Goal: Task Accomplishment & Management: Manage account settings

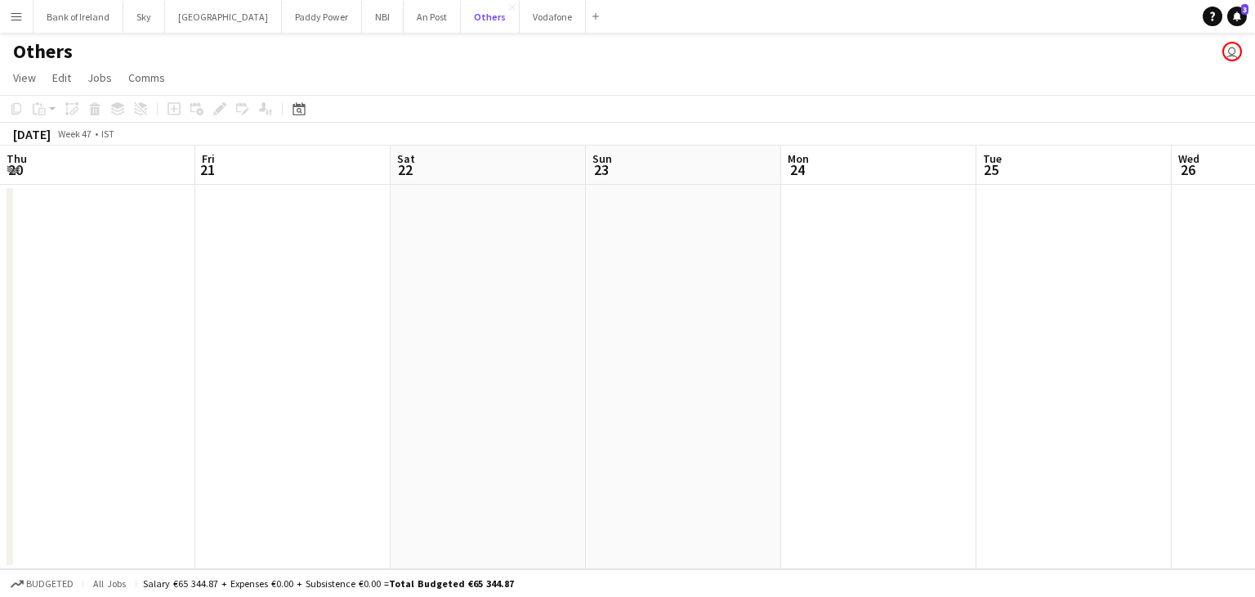
scroll to position [0, 700]
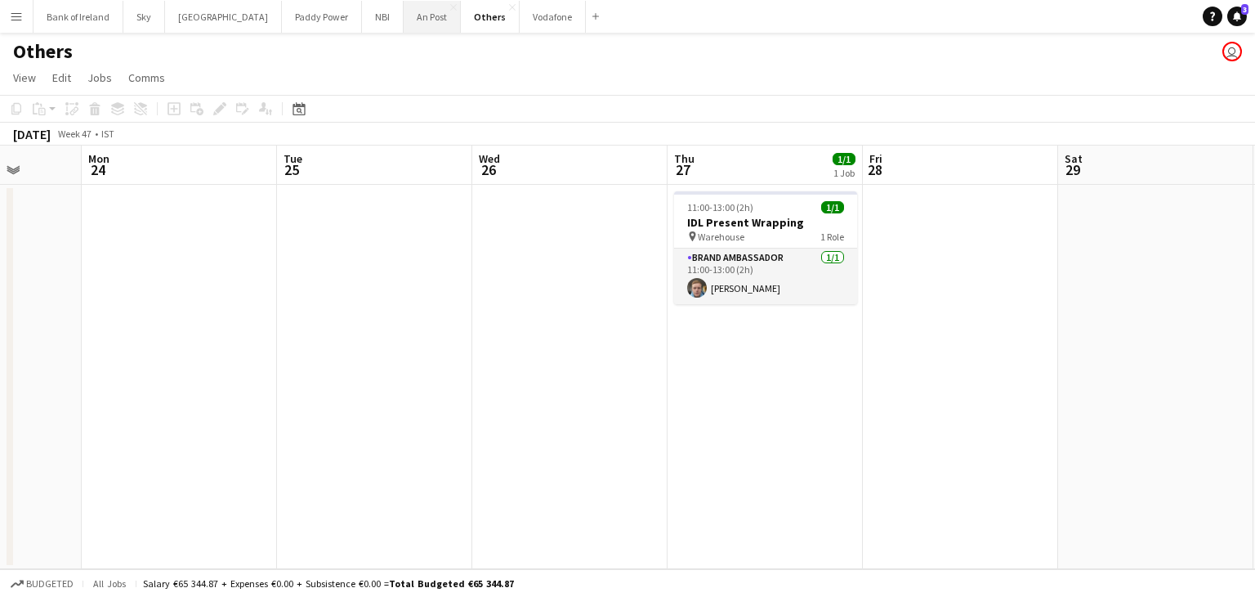
click at [404, 27] on button "An Post Close" at bounding box center [432, 17] width 57 height 32
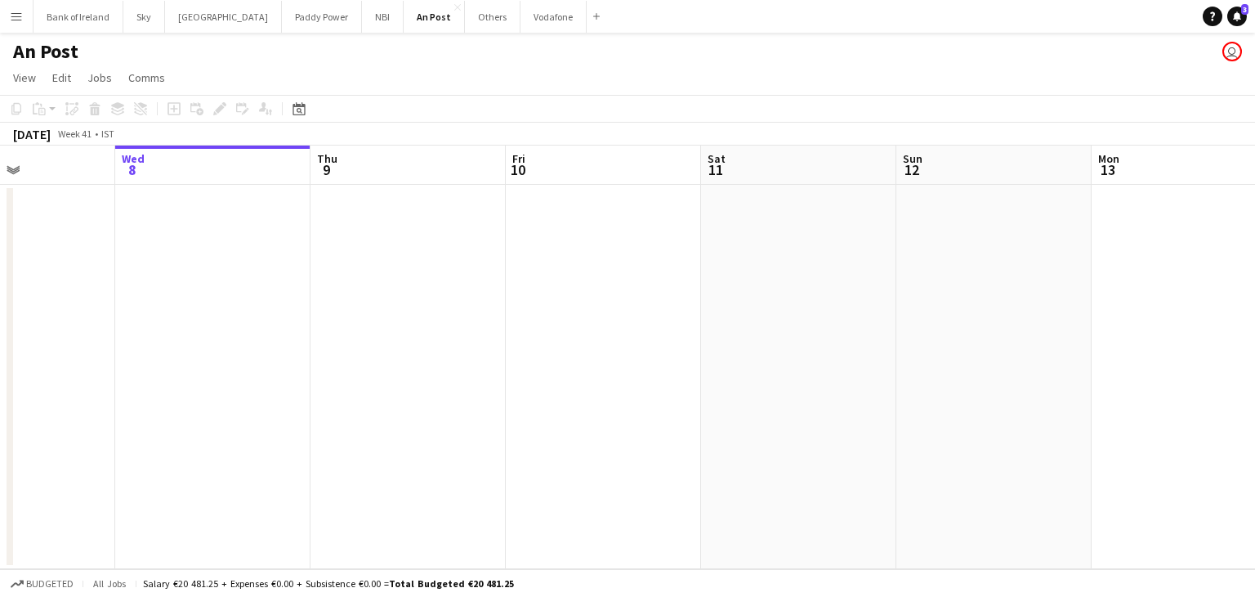
click at [16, 390] on app-calendar-viewport "Sun 5 Mon 6 Tue 7 Wed 8 Thu 9 Fri 10 Sat 11 Sun 12 Mon 13 Tue 14 Wed 15 Thu 16" at bounding box center [627, 356] width 1255 height 423
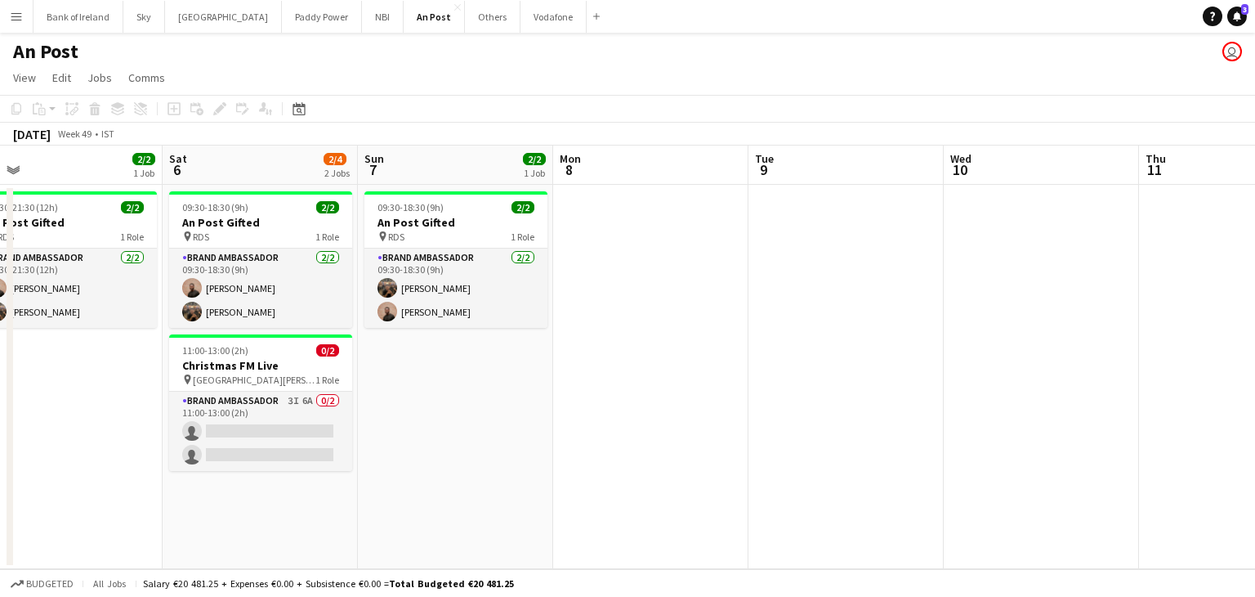
scroll to position [0, 412]
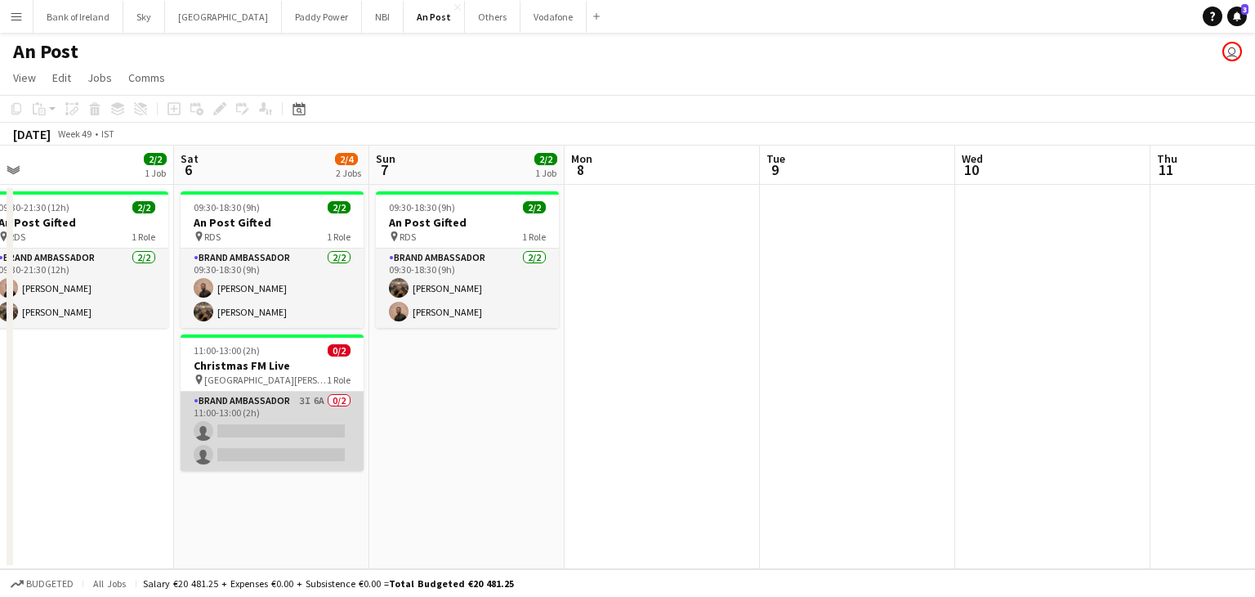
click at [265, 416] on app-card-role "Brand Ambassador 3I 6A 0/2 11:00-13:00 (2h) single-neutral-actions single-neutr…" at bounding box center [272, 431] width 183 height 79
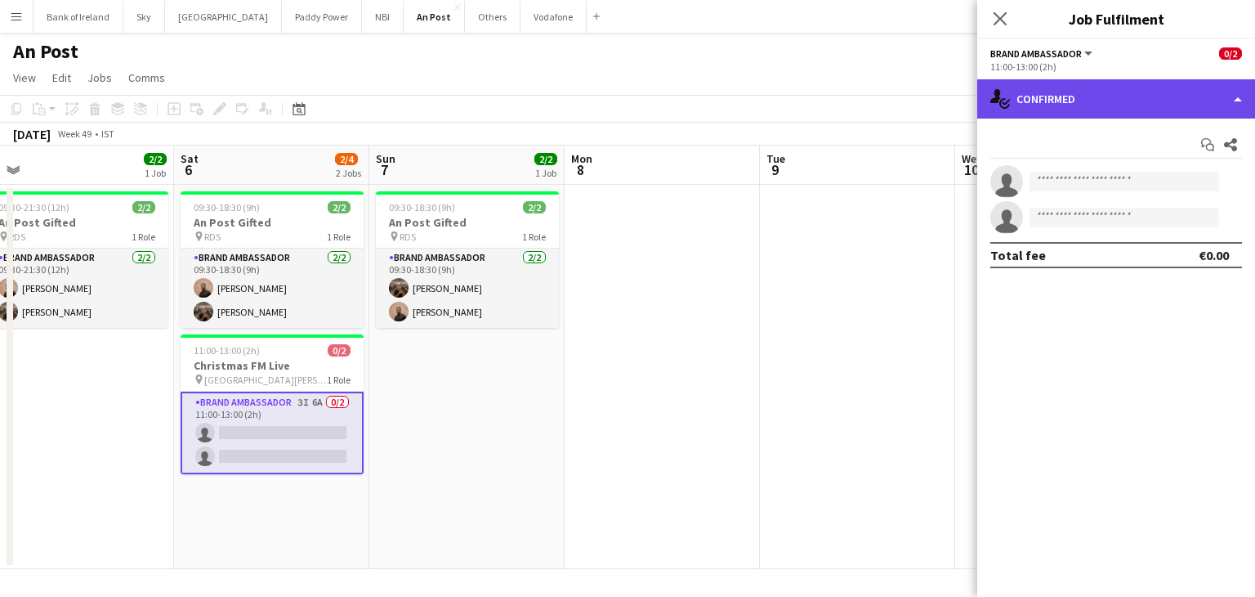
click at [1114, 92] on div "single-neutral-actions-check-2 Confirmed" at bounding box center [1117, 98] width 278 height 39
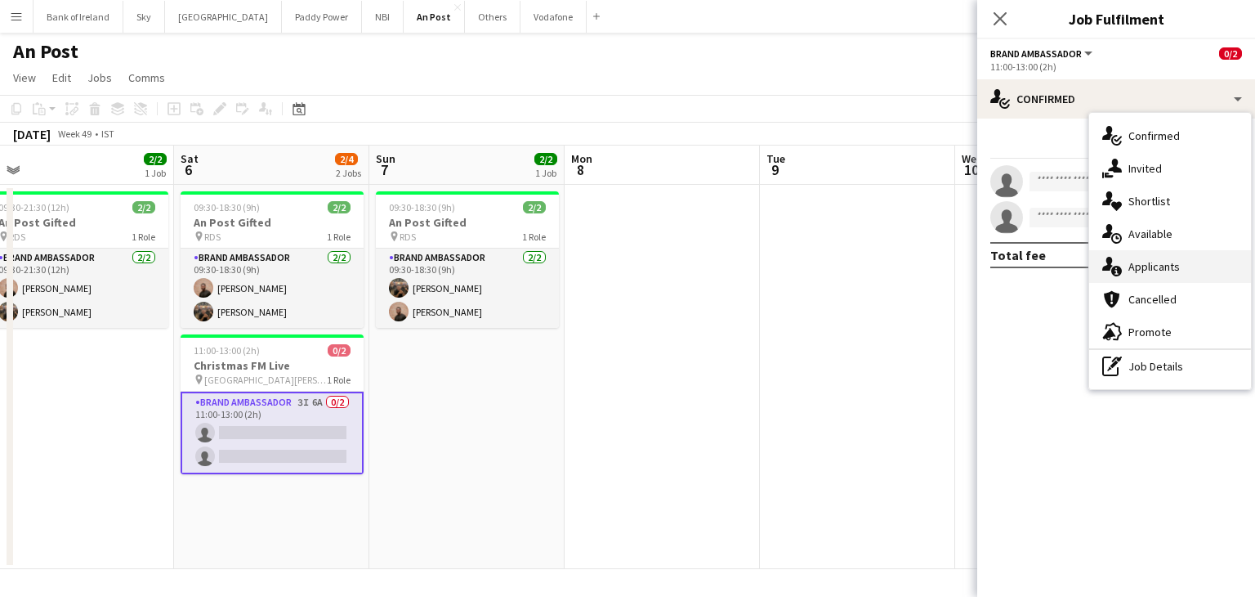
click at [1181, 271] on div "single-neutral-actions-information Applicants" at bounding box center [1171, 266] width 162 height 33
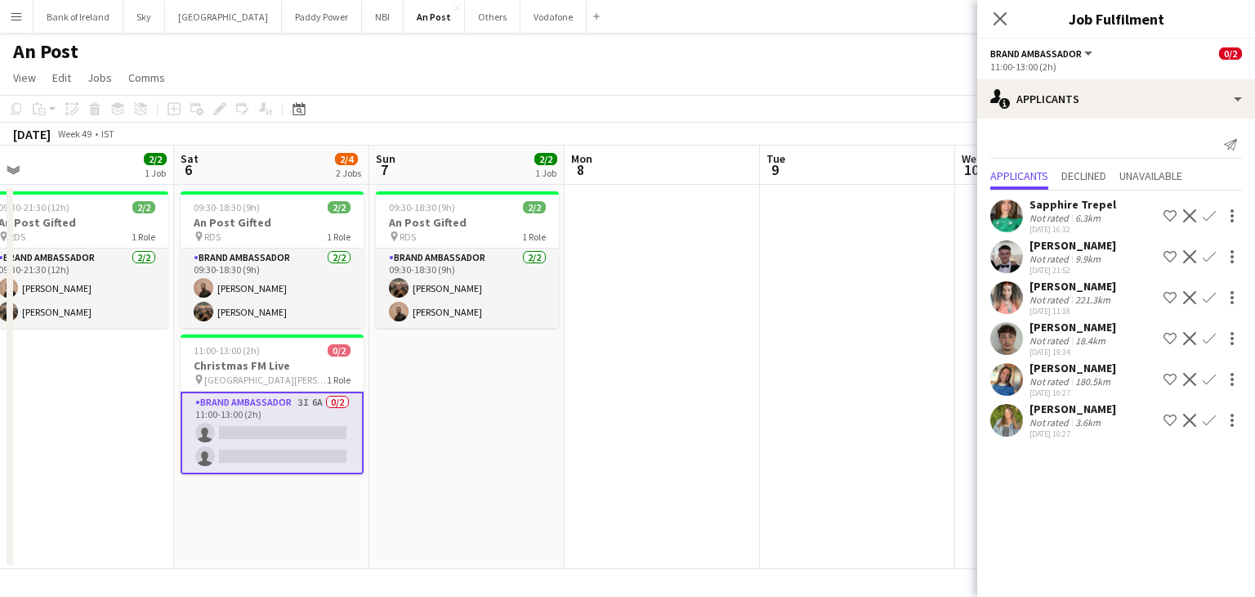
click at [1211, 380] on app-icon "Confirm" at bounding box center [1209, 379] width 13 height 13
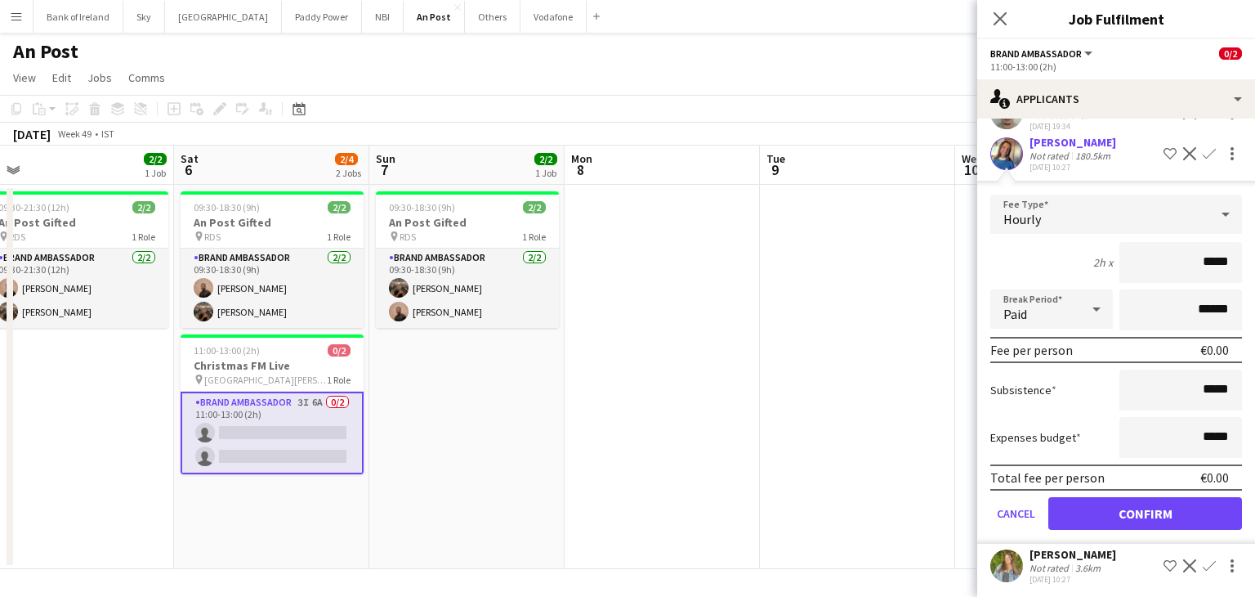
scroll to position [227, 0]
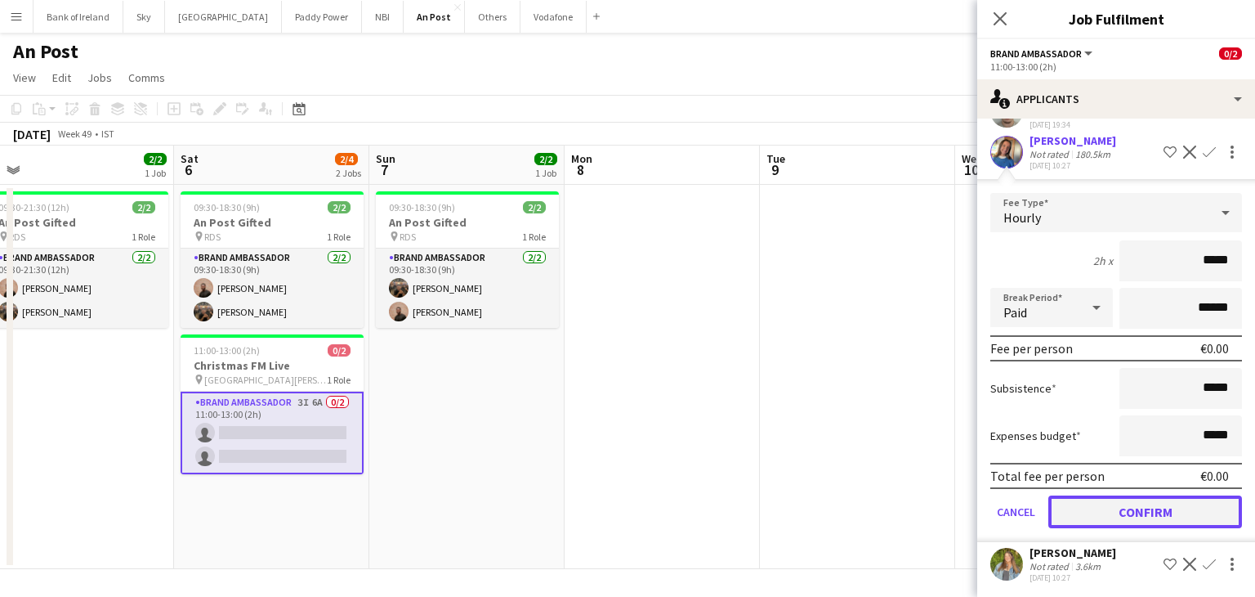
click at [1151, 519] on button "Confirm" at bounding box center [1146, 511] width 194 height 33
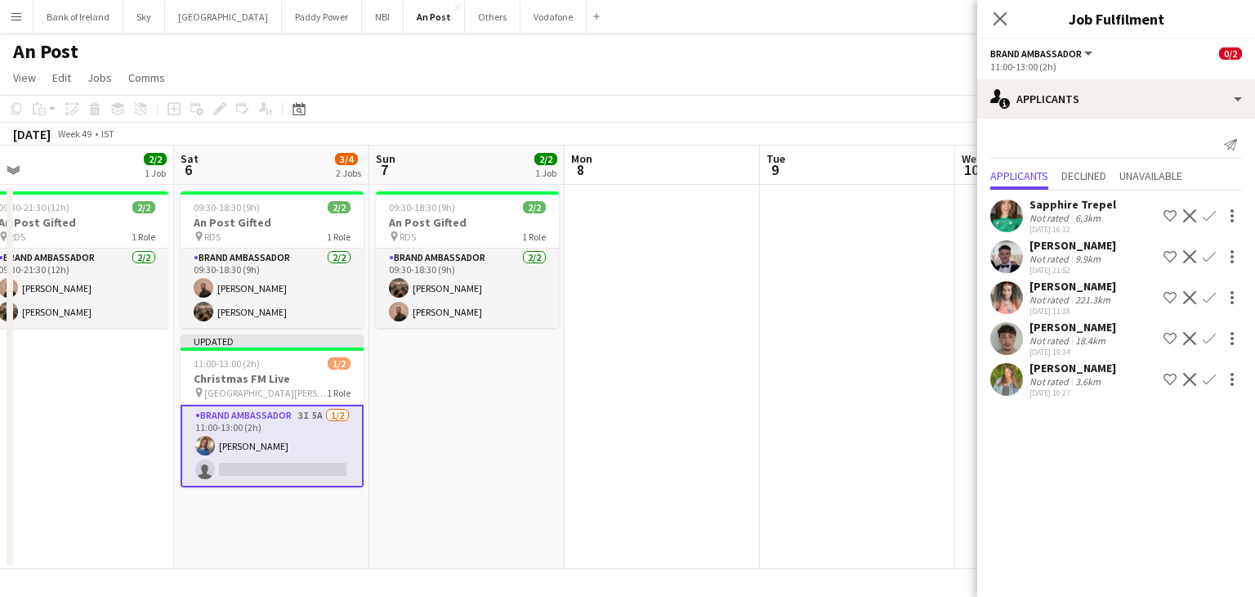
click at [1210, 382] on app-icon "Confirm" at bounding box center [1209, 379] width 13 height 13
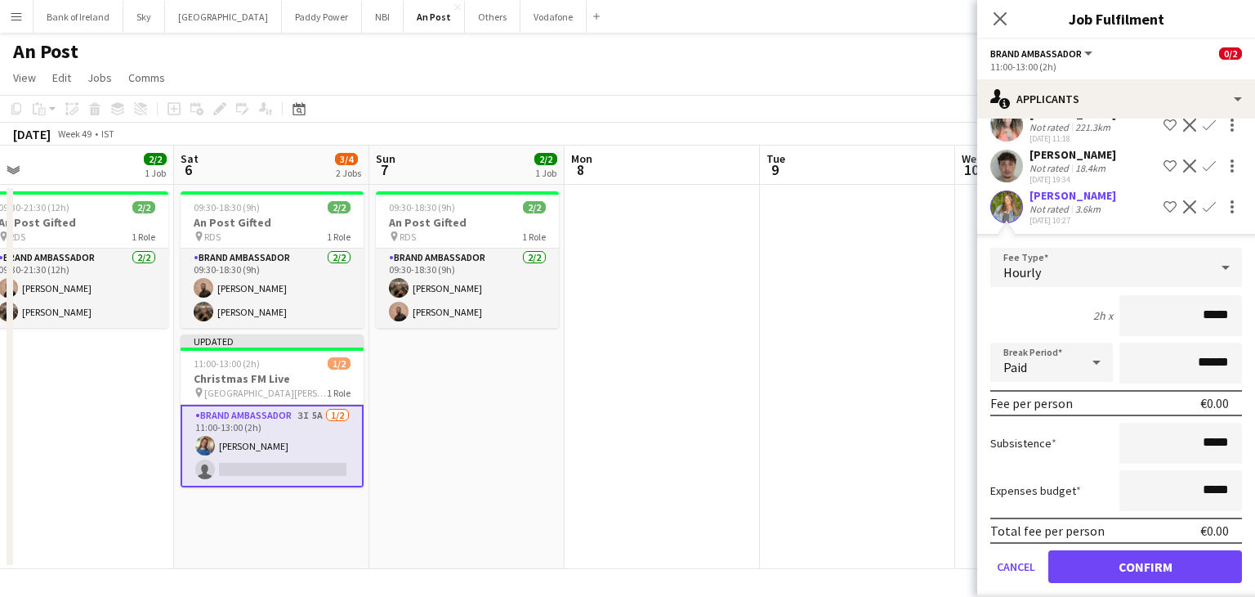
scroll to position [186, 0]
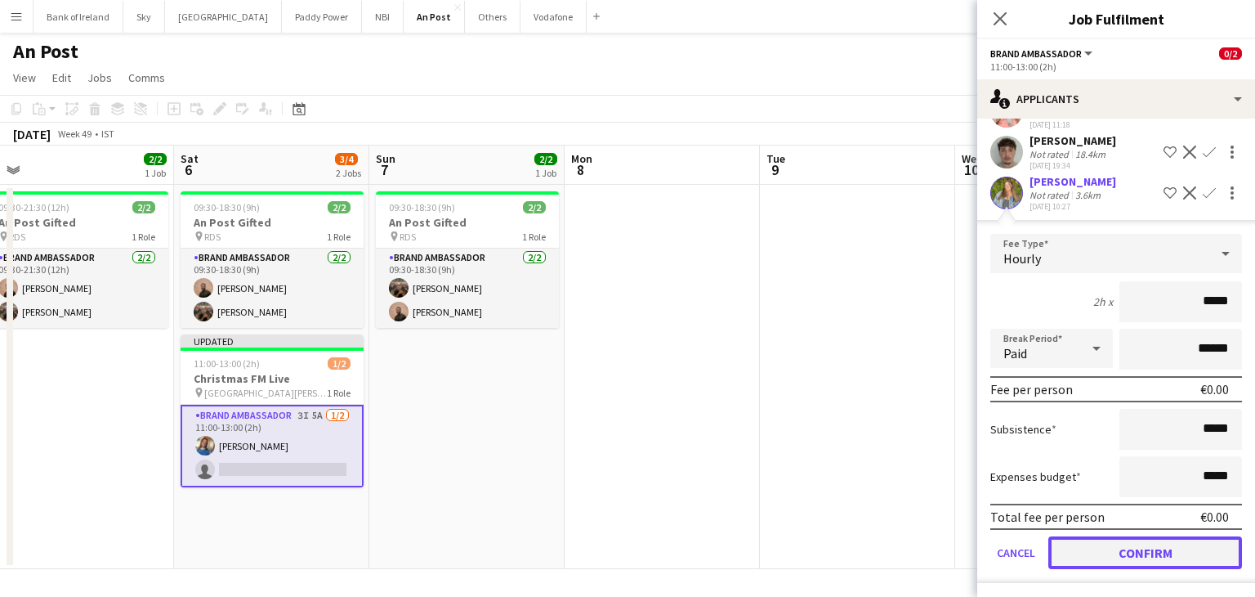
click at [1157, 553] on button "Confirm" at bounding box center [1146, 552] width 194 height 33
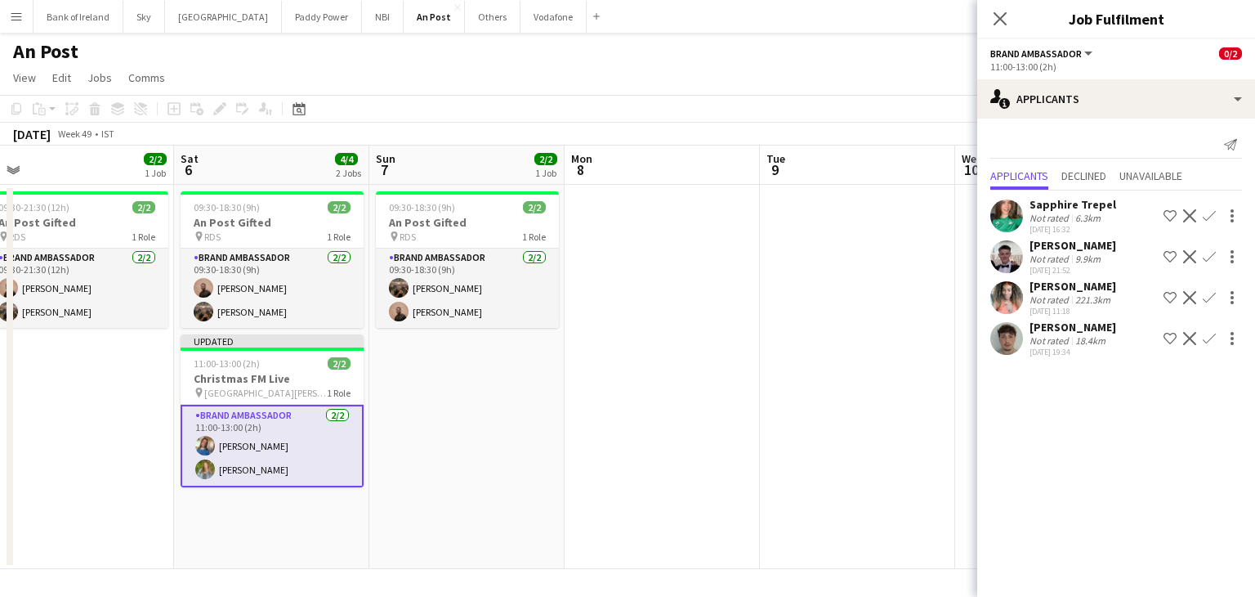
scroll to position [0, 0]
click at [651, 390] on app-date-cell at bounding box center [662, 377] width 195 height 384
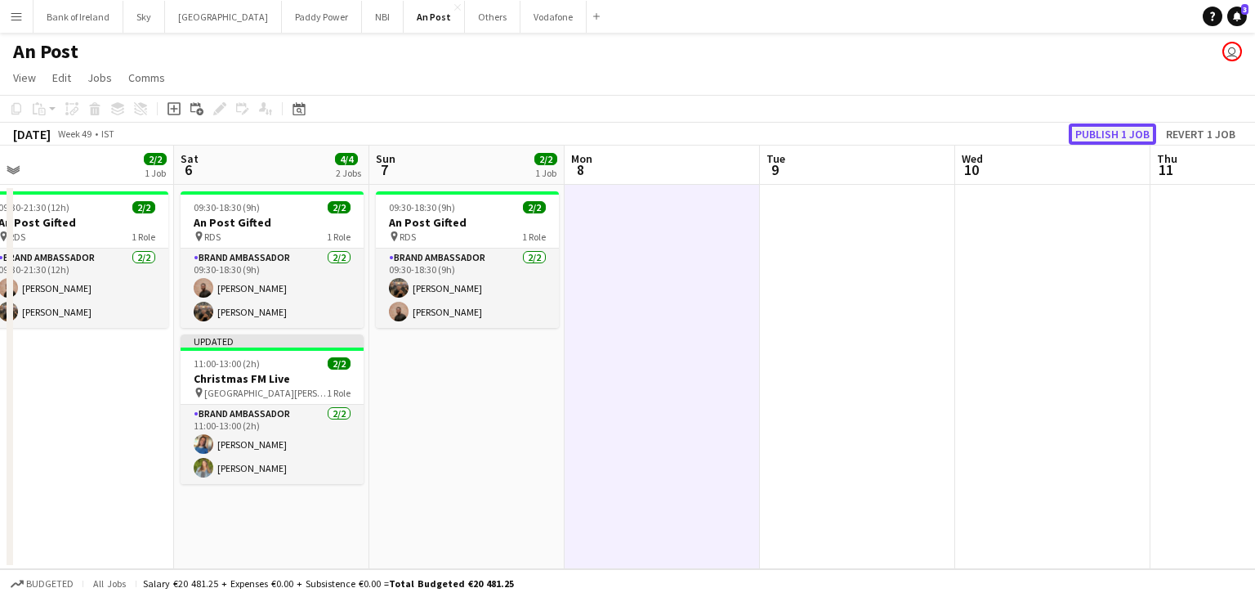
click at [1146, 125] on button "Publish 1 job" at bounding box center [1112, 133] width 87 height 21
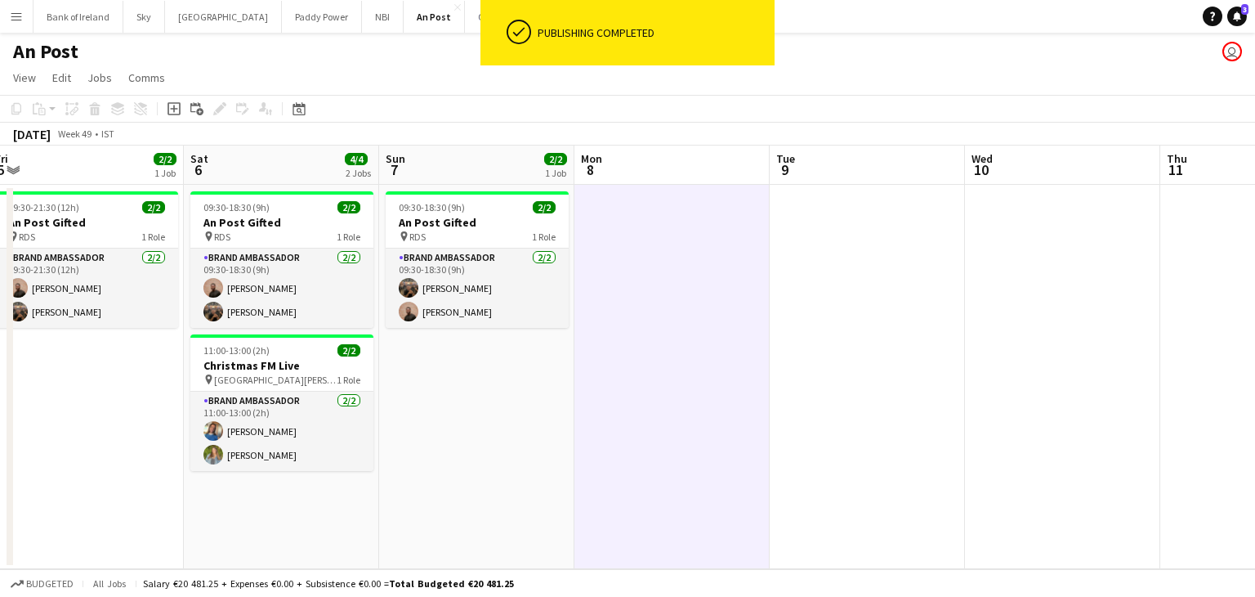
drag, startPoint x: 448, startPoint y: 403, endPoint x: 932, endPoint y: 378, distance: 484.5
click at [932, 378] on app-calendar-viewport "Wed 3 2/2 1 Job Thu 4 2/2 1 Job Fri 5 2/2 1 Job Sat 6 4/4 2 Jobs Sun 7 2/2 1 Jo…" at bounding box center [627, 356] width 1255 height 423
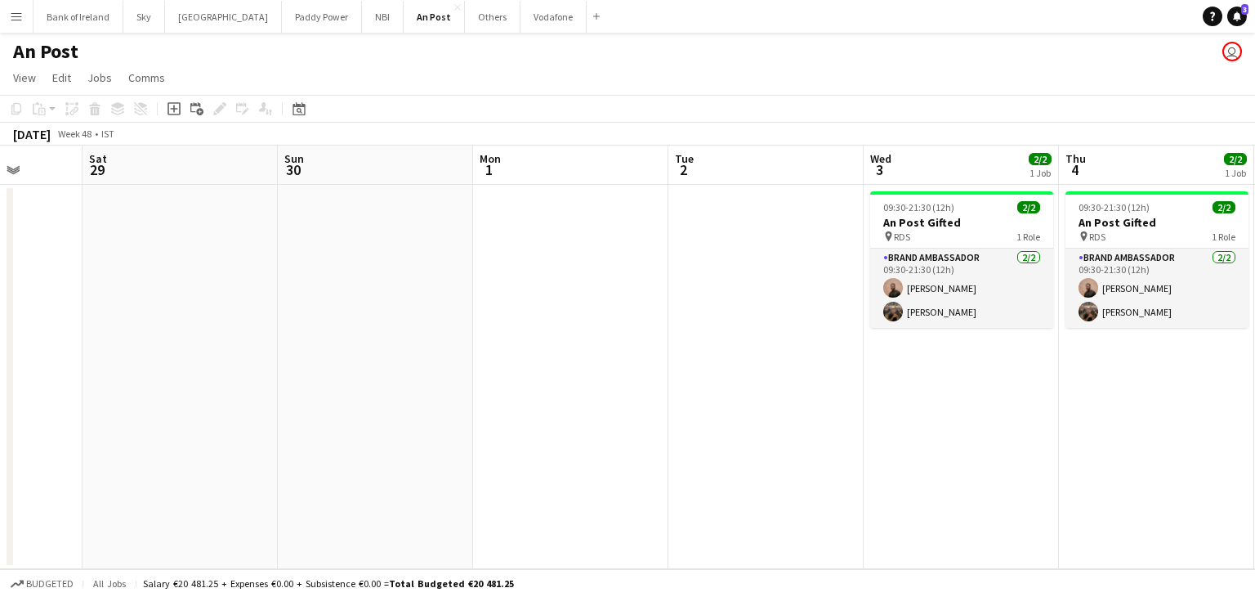
drag, startPoint x: 267, startPoint y: 423, endPoint x: 1255, endPoint y: 441, distance: 987.5
click at [1255, 441] on app-calendar-viewport "Wed 26 Thu 27 Fri 28 Sat 29 Sun 30 Mon 1 Tue 2 Wed 3 2/2 1 Job Thu 4 2/2 1 Job …" at bounding box center [627, 356] width 1255 height 423
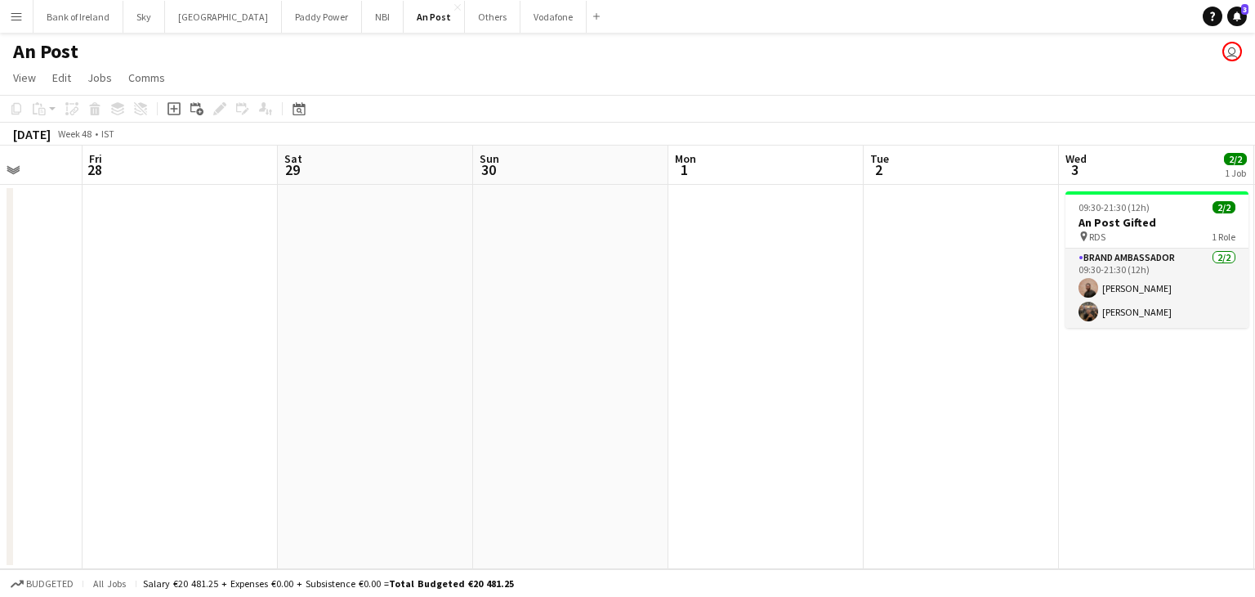
drag, startPoint x: 291, startPoint y: 368, endPoint x: 1144, endPoint y: 357, distance: 853.4
click at [795, 344] on app-calendar-viewport "Tue 25 Wed 26 Thu 27 Fri 28 Sat 29 Sun 30 Mon 1 Tue 2 Wed 3 2/2 1 Job Thu 4 2/2…" at bounding box center [627, 356] width 1255 height 423
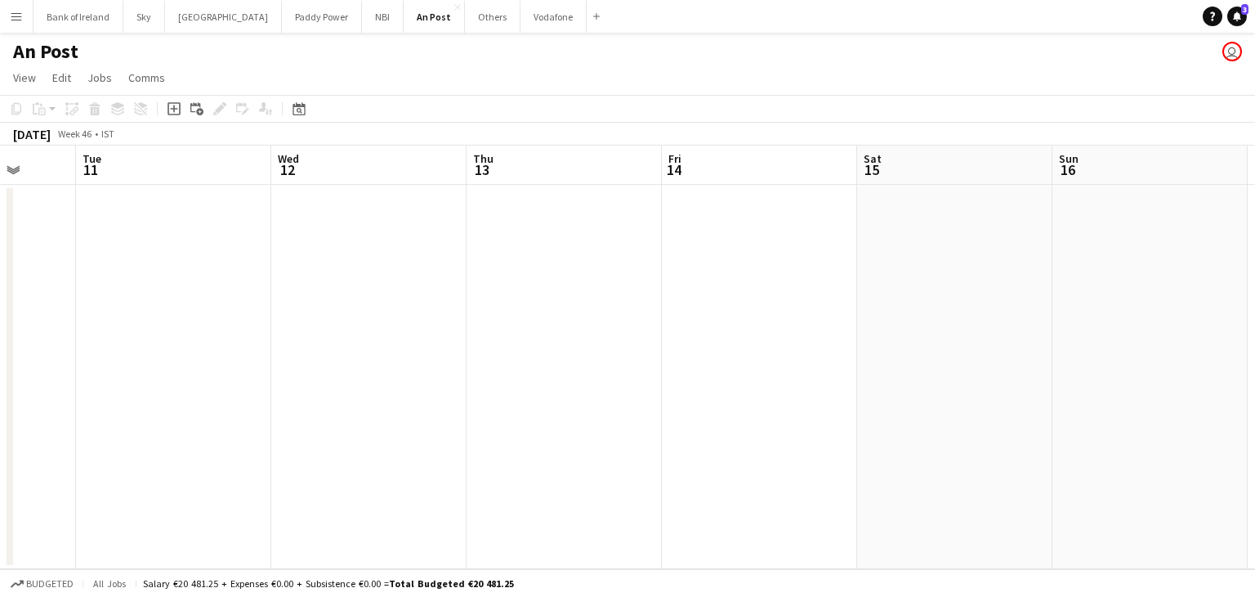
scroll to position [0, 508]
